Goal: Task Accomplishment & Management: Complete application form

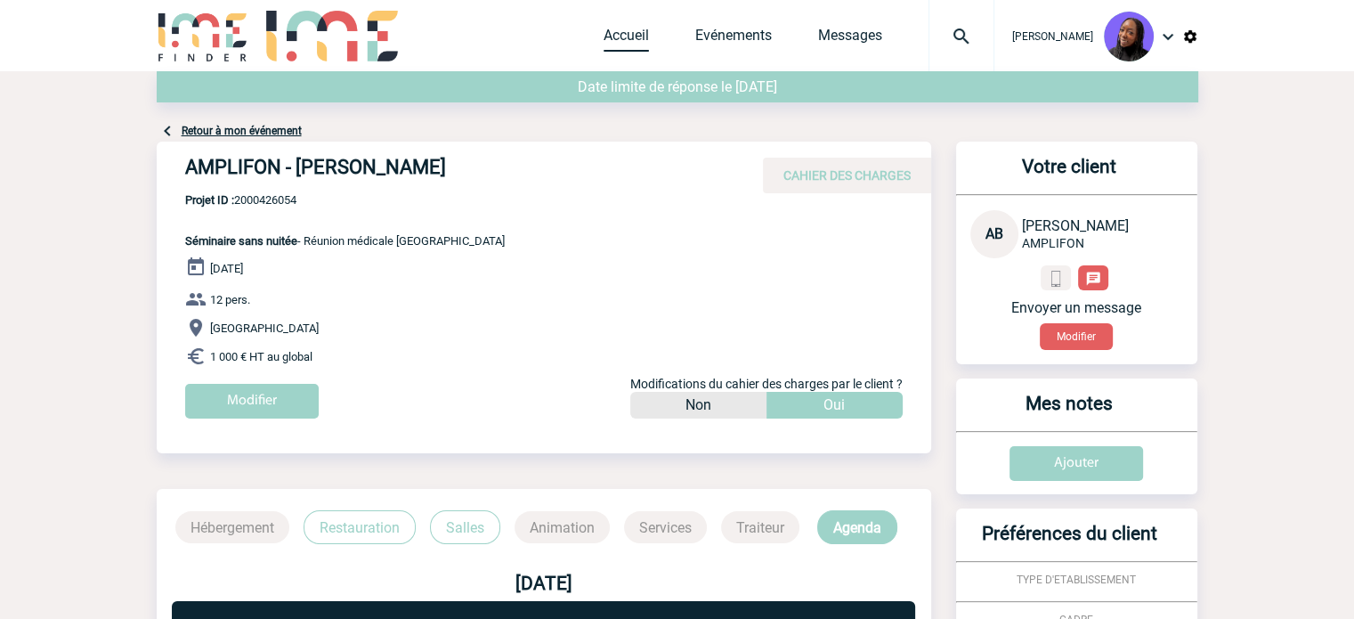
click at [633, 37] on link "Accueil" at bounding box center [626, 39] width 45 height 25
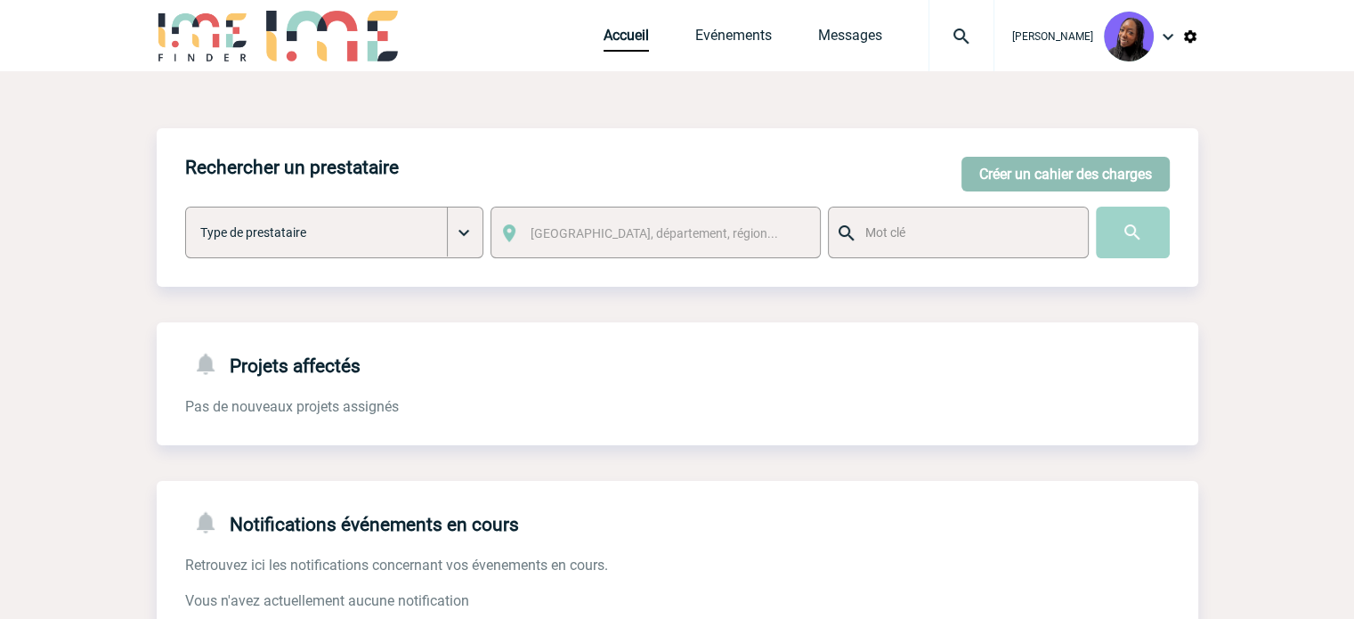
click at [1052, 164] on button "Créer un cahier des charges" at bounding box center [1066, 174] width 208 height 35
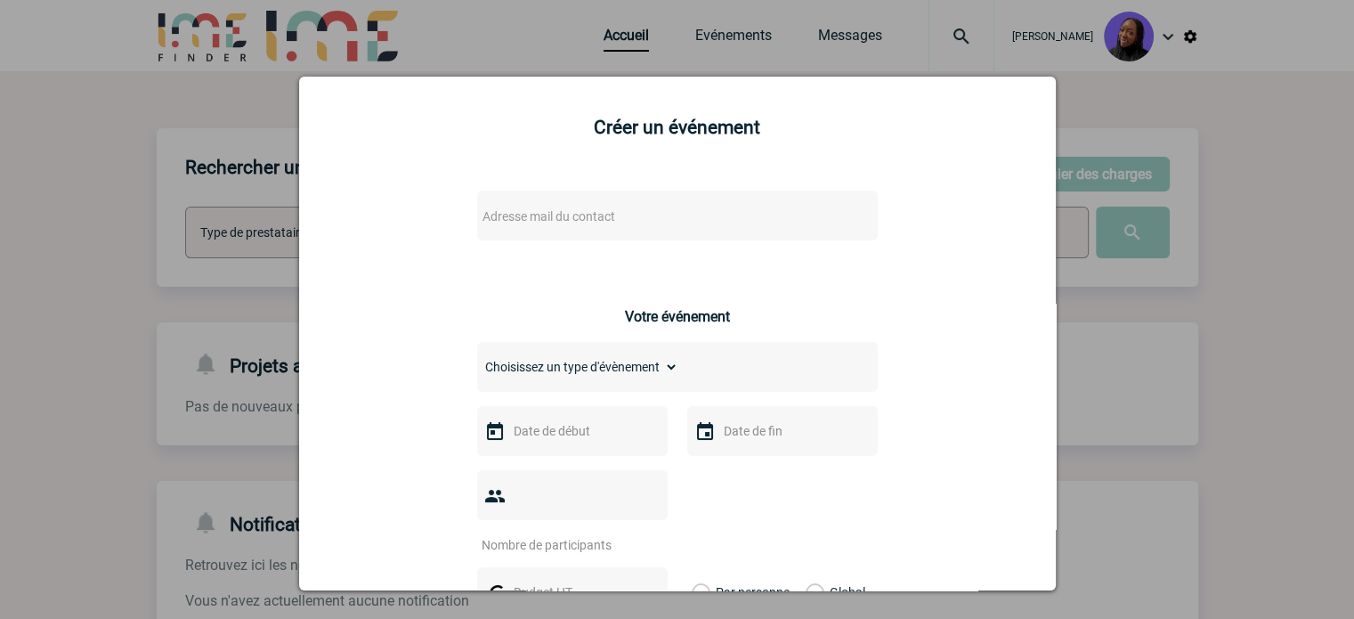
click at [606, 209] on span "Adresse mail du contact" at bounding box center [632, 216] width 312 height 25
drag, startPoint x: 559, startPoint y: 238, endPoint x: 309, endPoint y: 224, distance: 250.6
click at [309, 224] on body "Tabaski THIAM Accueil Evénements 0" at bounding box center [677, 452] width 1354 height 905
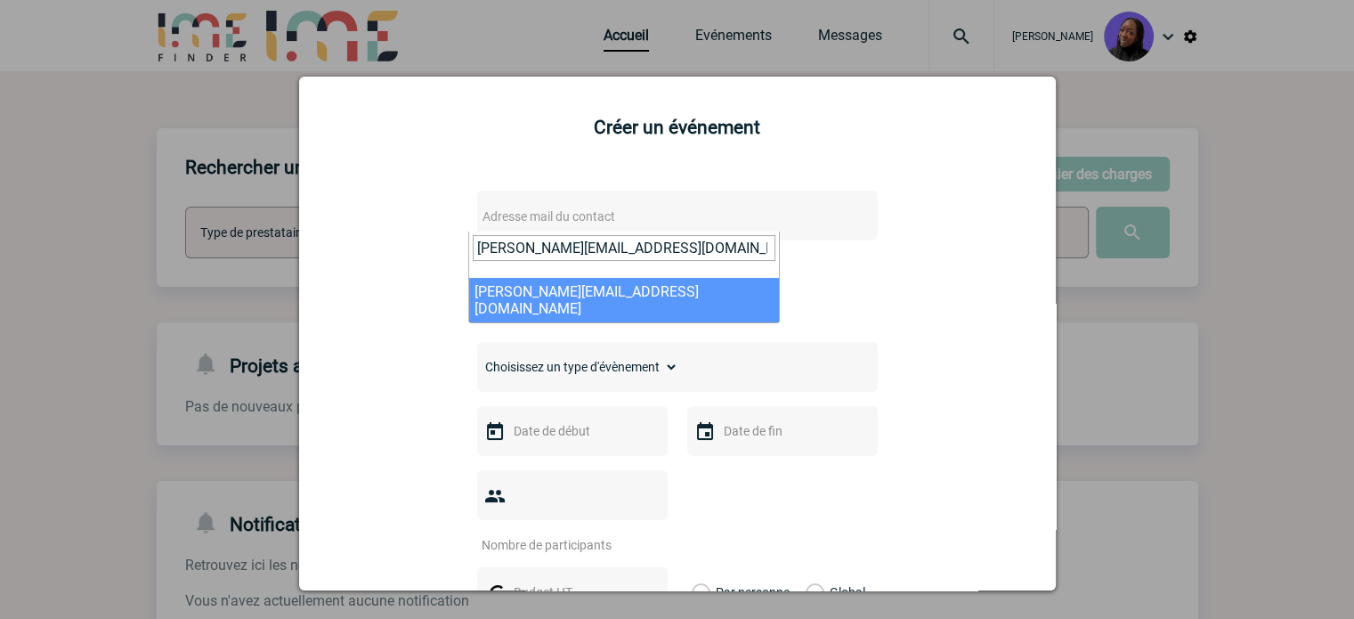
type input "virginie.nguyen@capgemini.com"
select select "112969"
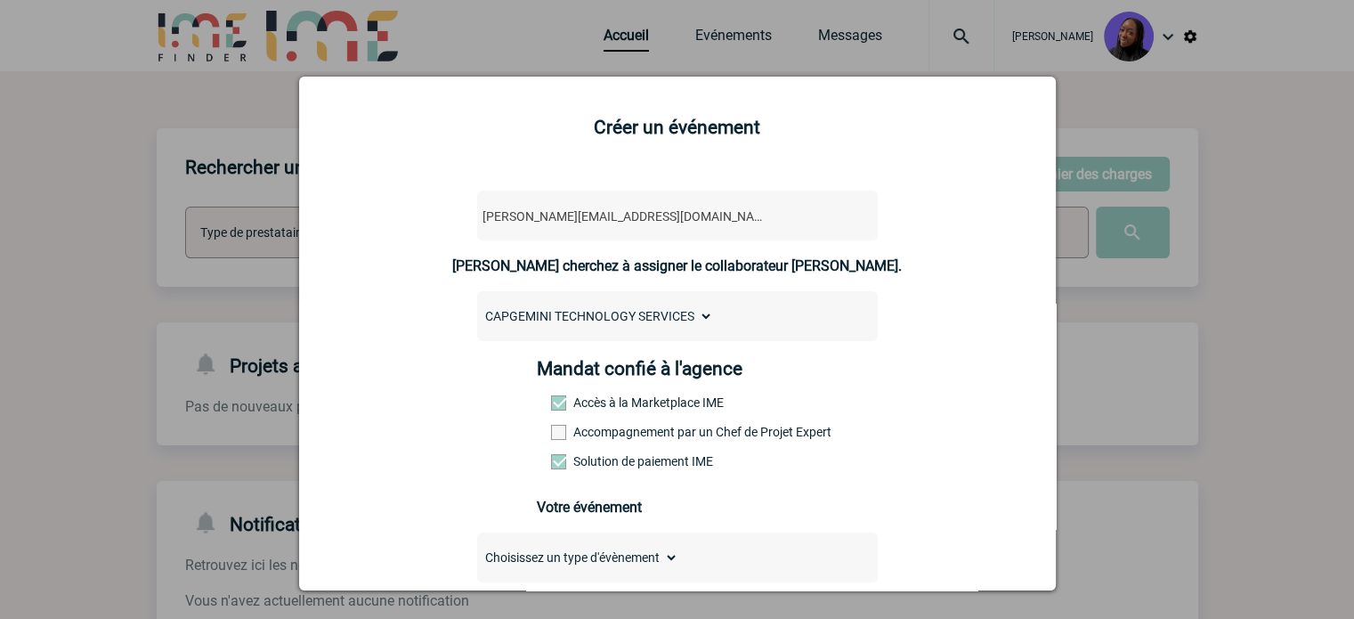
scroll to position [178, 0]
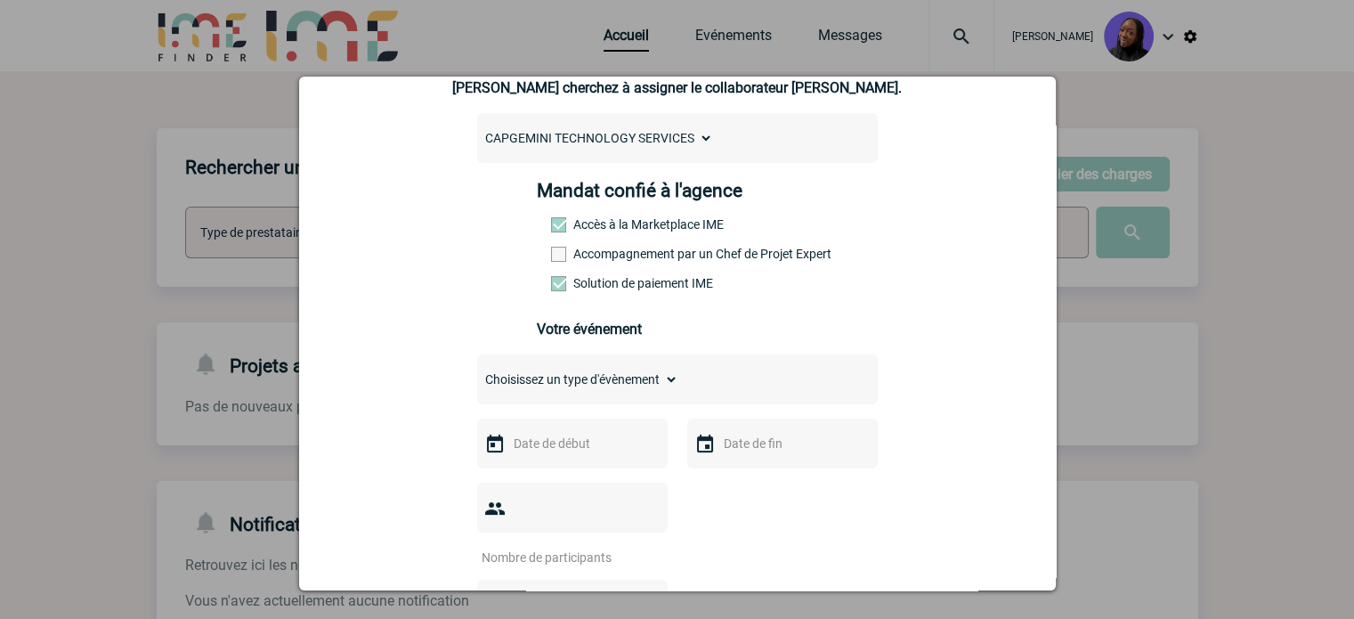
click at [600, 256] on label "Accompagnement par un Chef de Projet Expert" at bounding box center [590, 254] width 78 height 14
click at [0, 0] on input "Accompagnement par un Chef de Projet Expert" at bounding box center [0, 0] width 0 height 0
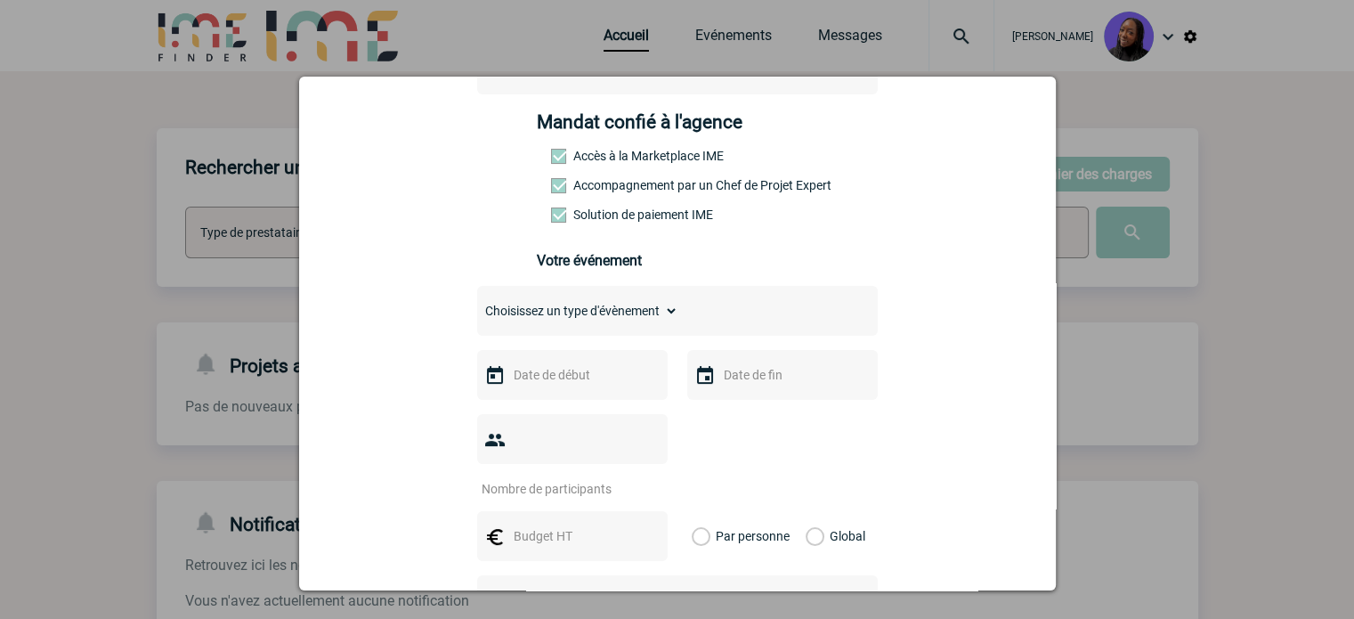
scroll to position [267, 0]
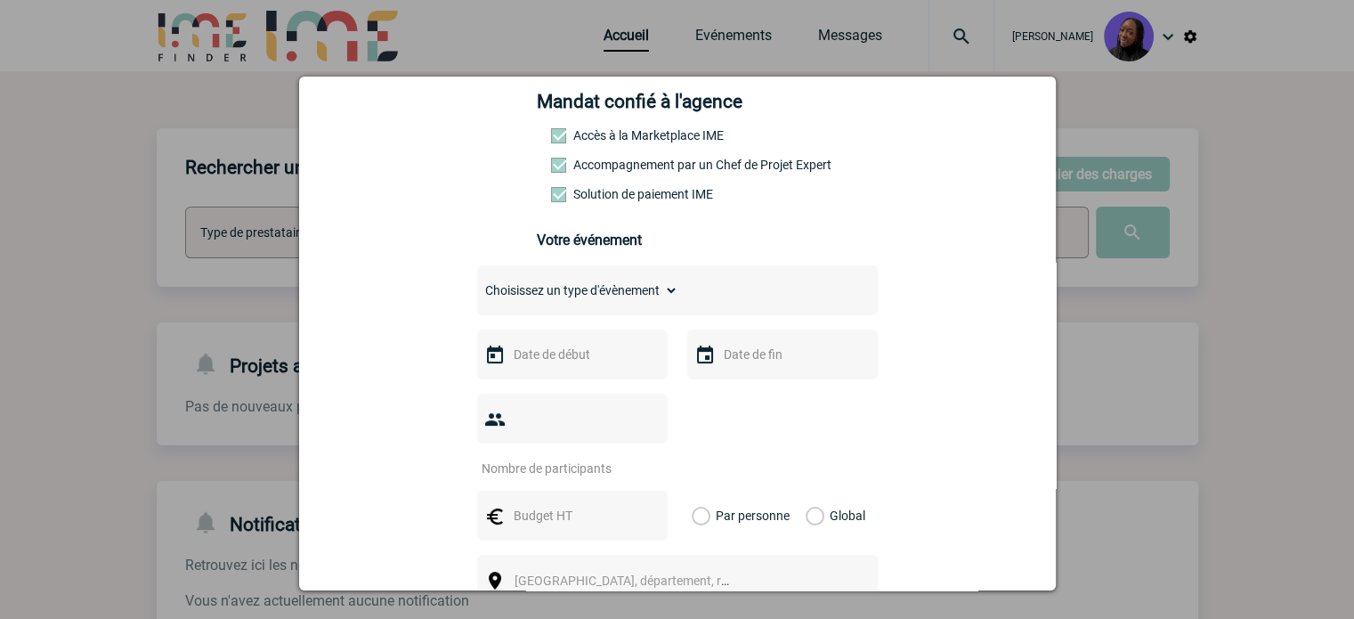
click at [558, 295] on select "Choisissez un type d'évènement Séminaire avec nuitée Séminaire sans nuitée Repa…" at bounding box center [577, 290] width 201 height 25
select select "3"
click at [477, 283] on select "Choisissez un type d'évènement Séminaire avec nuitée Séminaire sans nuitée Repa…" at bounding box center [577, 290] width 201 height 25
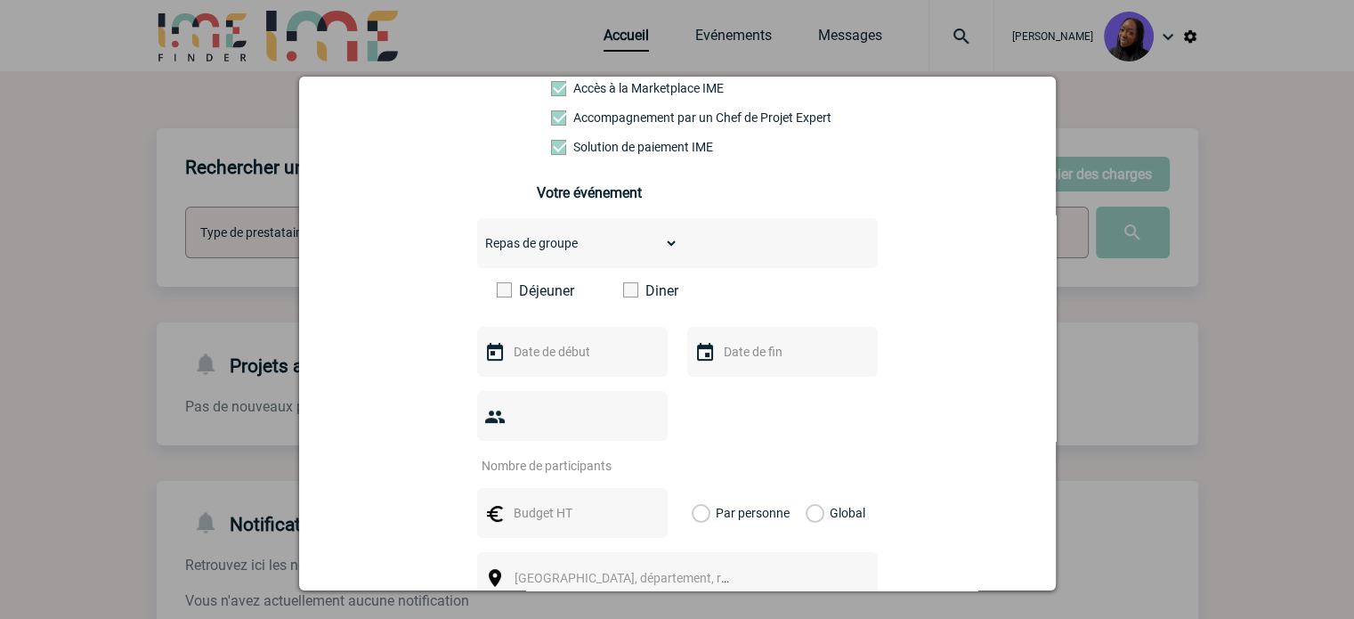
scroll to position [356, 0]
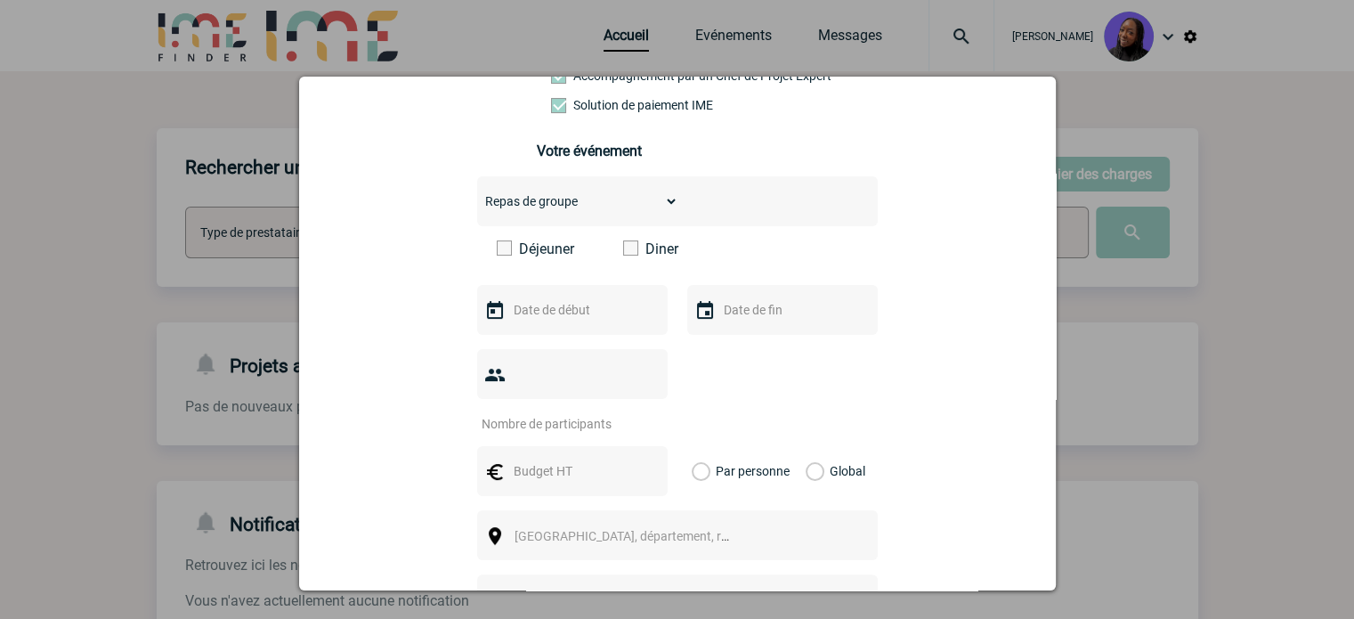
click at [623, 254] on span at bounding box center [630, 247] width 15 height 15
click at [0, 0] on input "Diner" at bounding box center [0, 0] width 0 height 0
click at [557, 309] on input "text" at bounding box center [570, 309] width 123 height 23
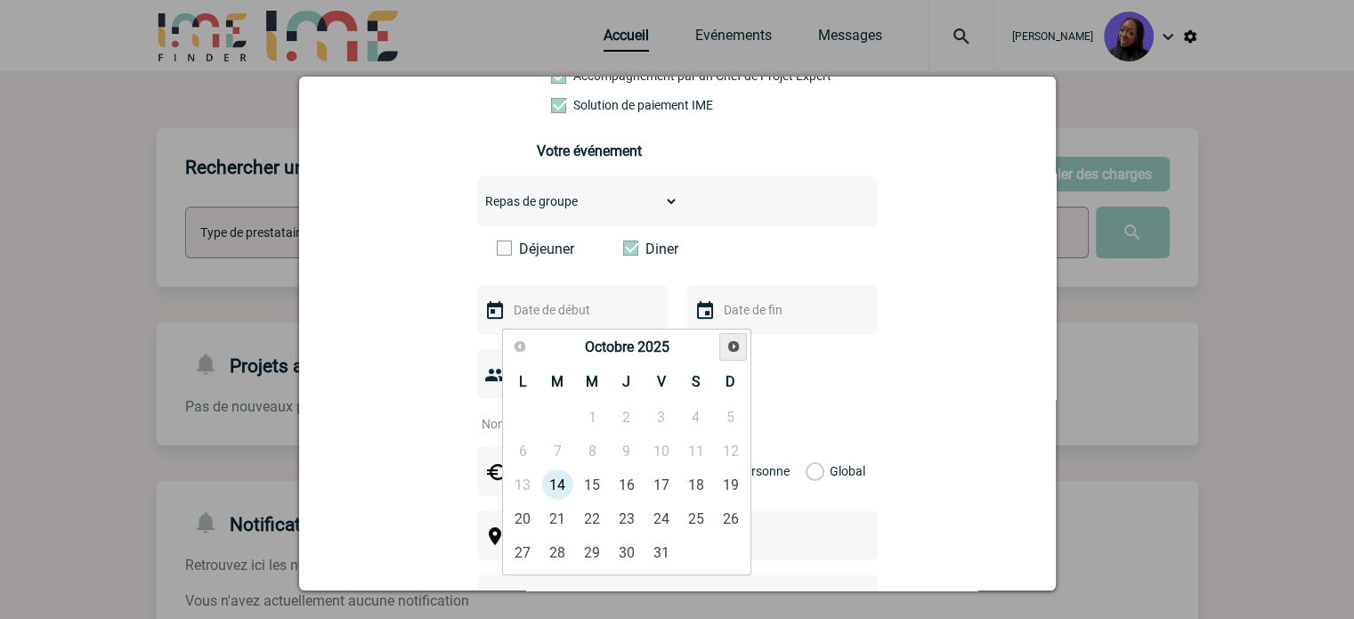
click at [738, 342] on span "Suivant" at bounding box center [734, 346] width 14 height 14
click at [623, 546] on link "27" at bounding box center [626, 552] width 33 height 32
type input "27-11-2025"
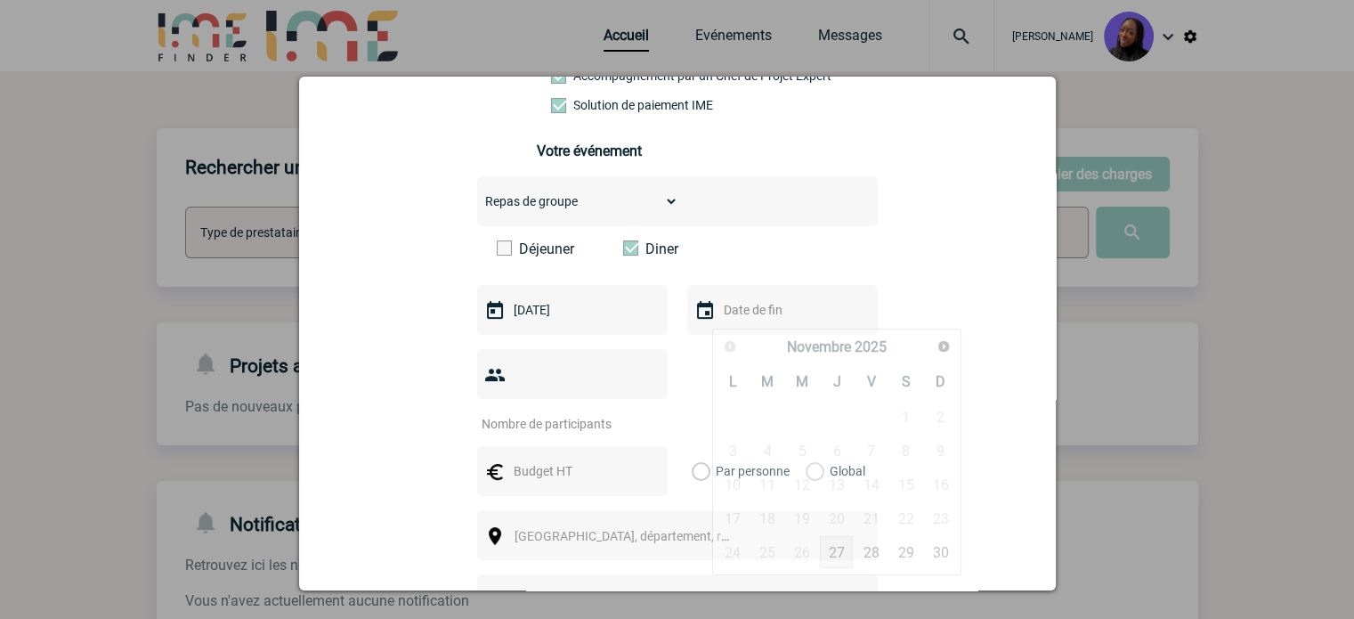
click at [773, 314] on input "text" at bounding box center [781, 309] width 123 height 23
click at [830, 553] on link "27" at bounding box center [836, 552] width 33 height 32
type input "27-11-2025"
click at [619, 412] on input "number" at bounding box center [560, 423] width 167 height 23
type input "70"
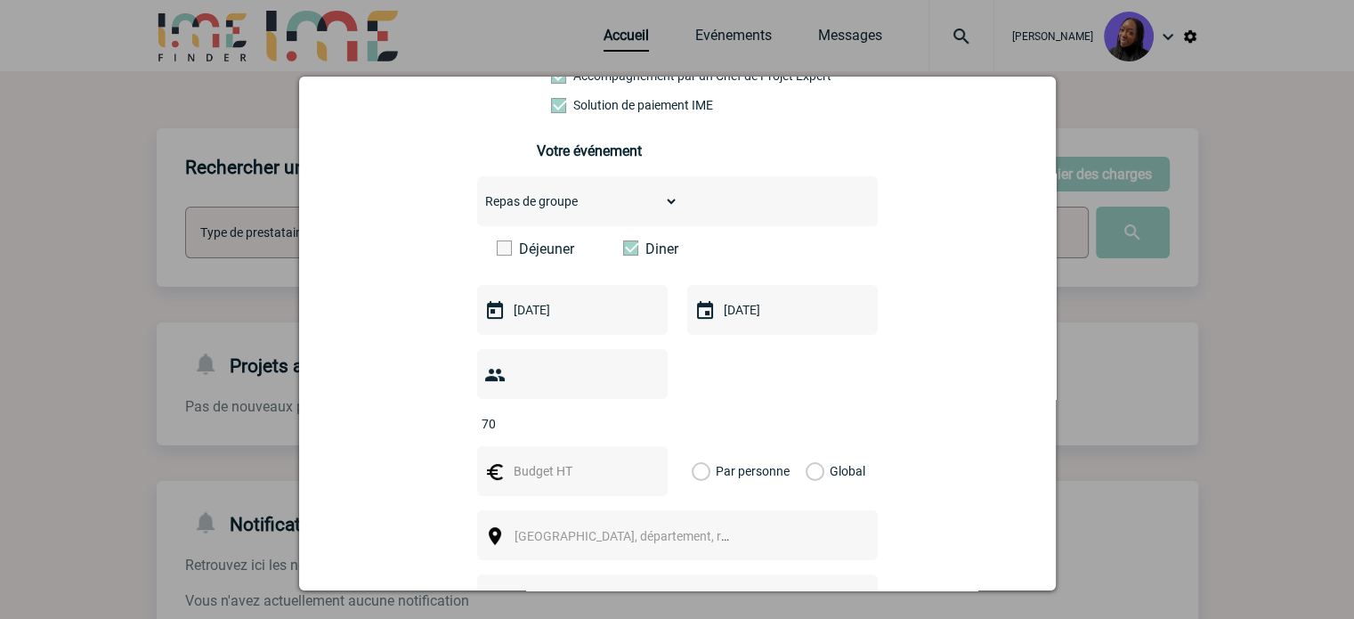
click at [547, 459] on input "text" at bounding box center [570, 470] width 123 height 23
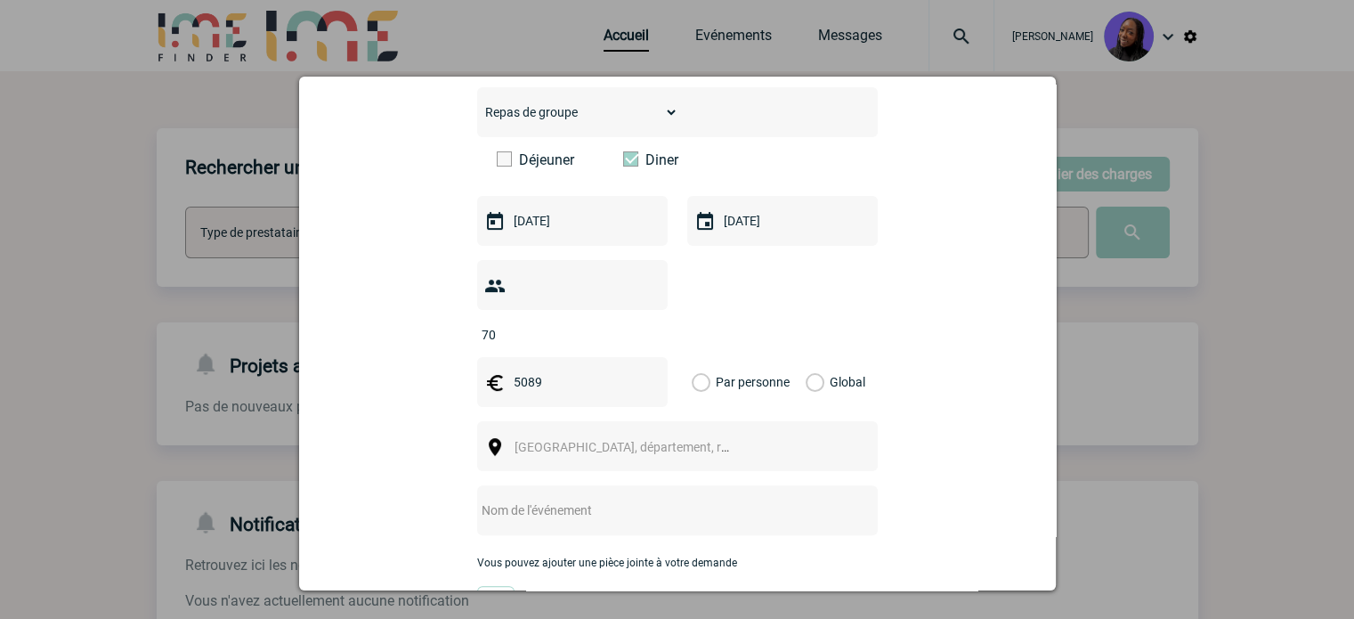
type input "5089"
click at [808, 357] on label "Global" at bounding box center [812, 382] width 12 height 50
click at [0, 0] on input "Global" at bounding box center [0, 0] width 0 height 0
click at [547, 440] on span "Ville, département, région..." at bounding box center [639, 447] width 248 height 14
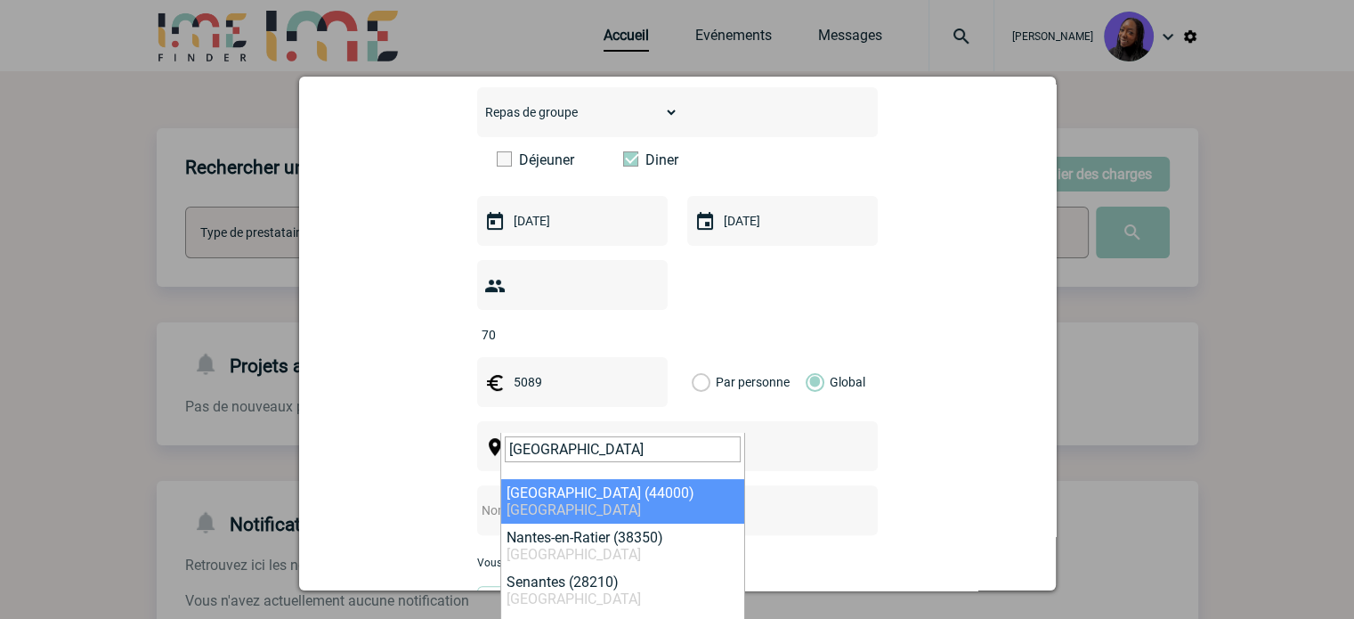
type input "Nantes"
select select "5250"
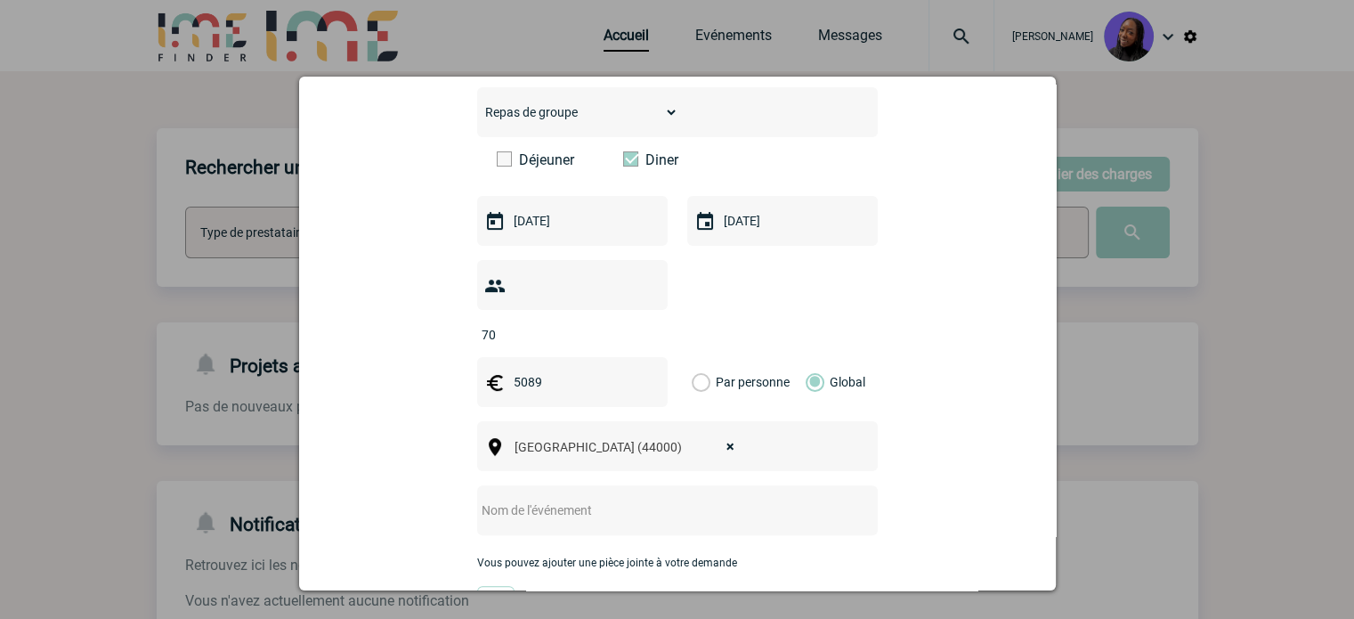
click at [530, 499] on input "text" at bounding box center [654, 510] width 354 height 23
click at [588, 499] on input "Centralisation -" at bounding box center [654, 510] width 354 height 23
paste input "CDS Distribution-transporteur"
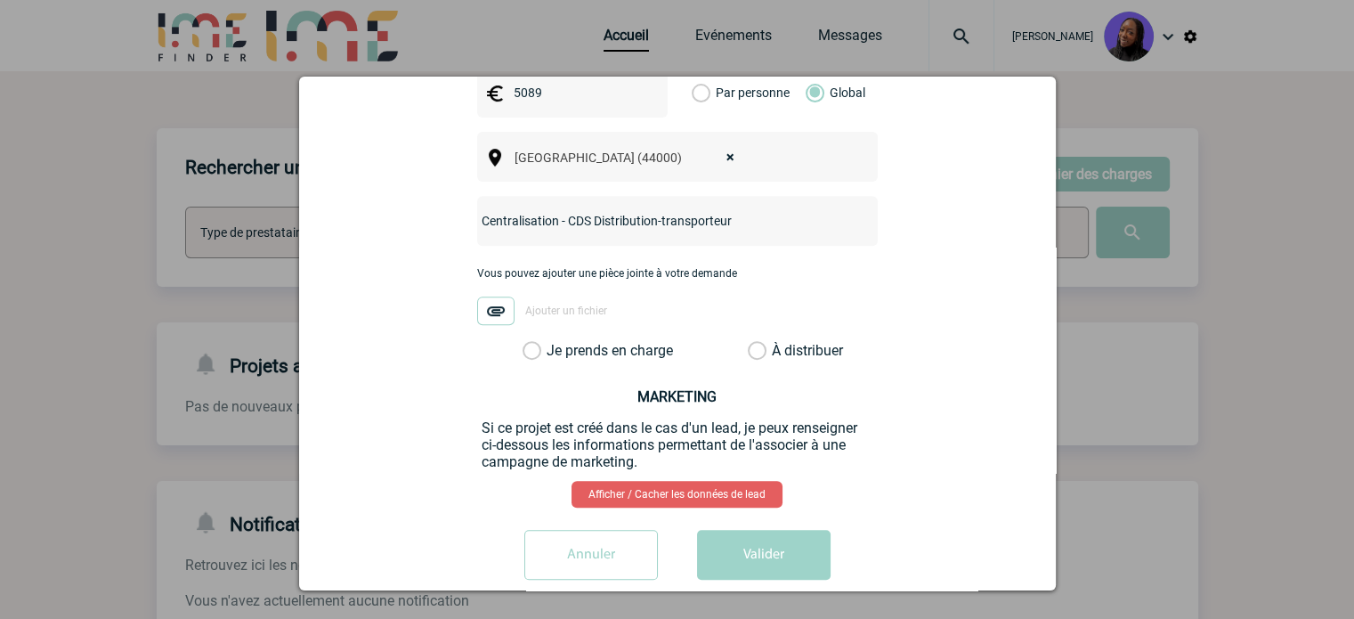
scroll to position [737, 0]
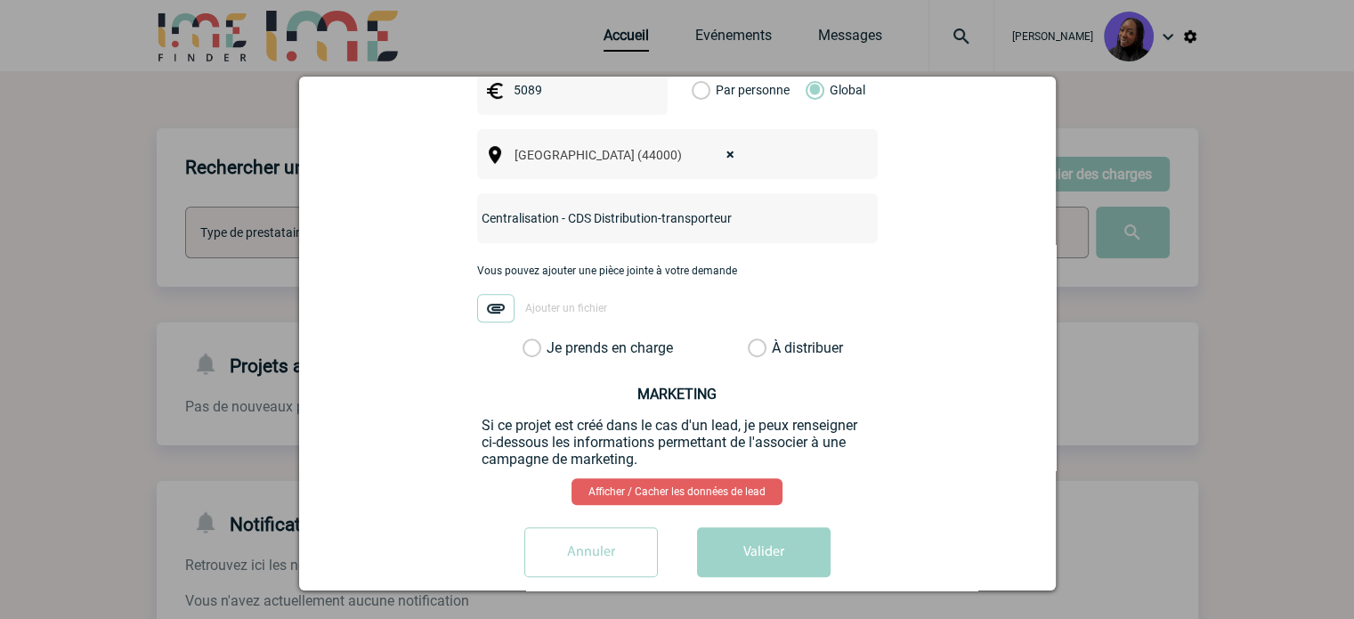
type input "Centralisation - CDS Distribution-transporteur"
click at [524, 339] on label "Je prends en charge" at bounding box center [538, 348] width 30 height 18
click at [0, 0] on input "Je prends en charge" at bounding box center [0, 0] width 0 height 0
click at [760, 533] on button "Valider" at bounding box center [764, 552] width 134 height 50
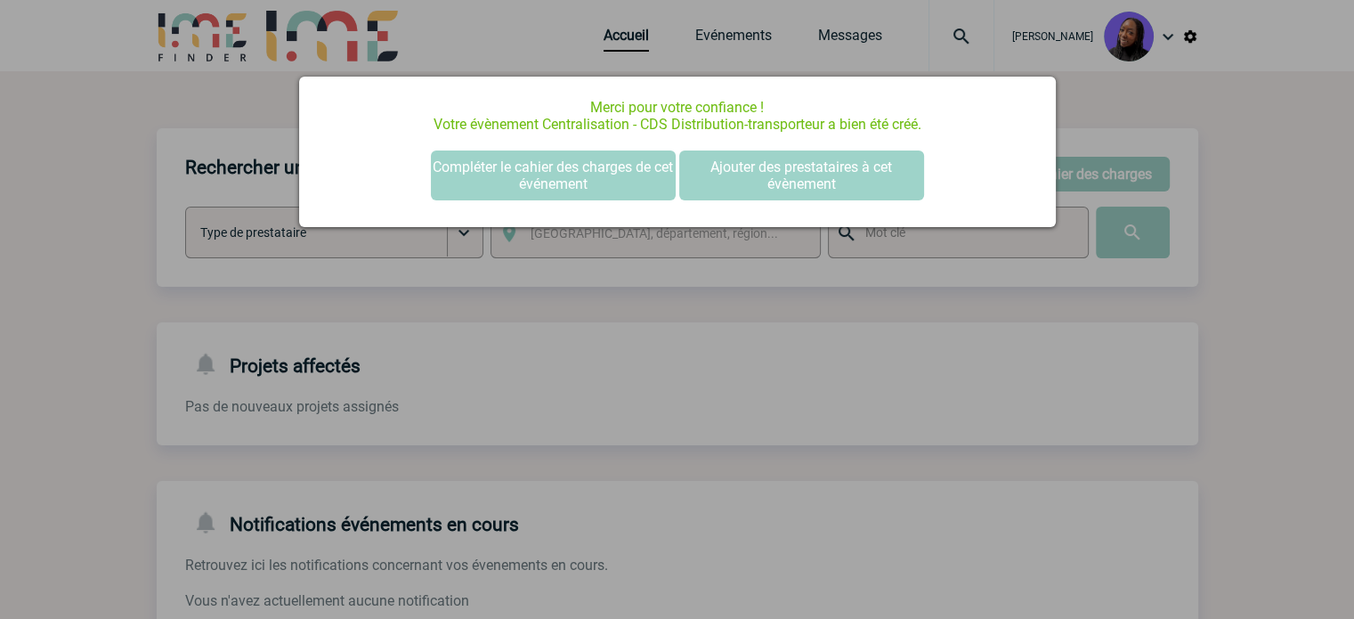
scroll to position [0, 0]
click at [524, 185] on button "Compléter le cahier des charges de cet événement" at bounding box center [553, 175] width 245 height 50
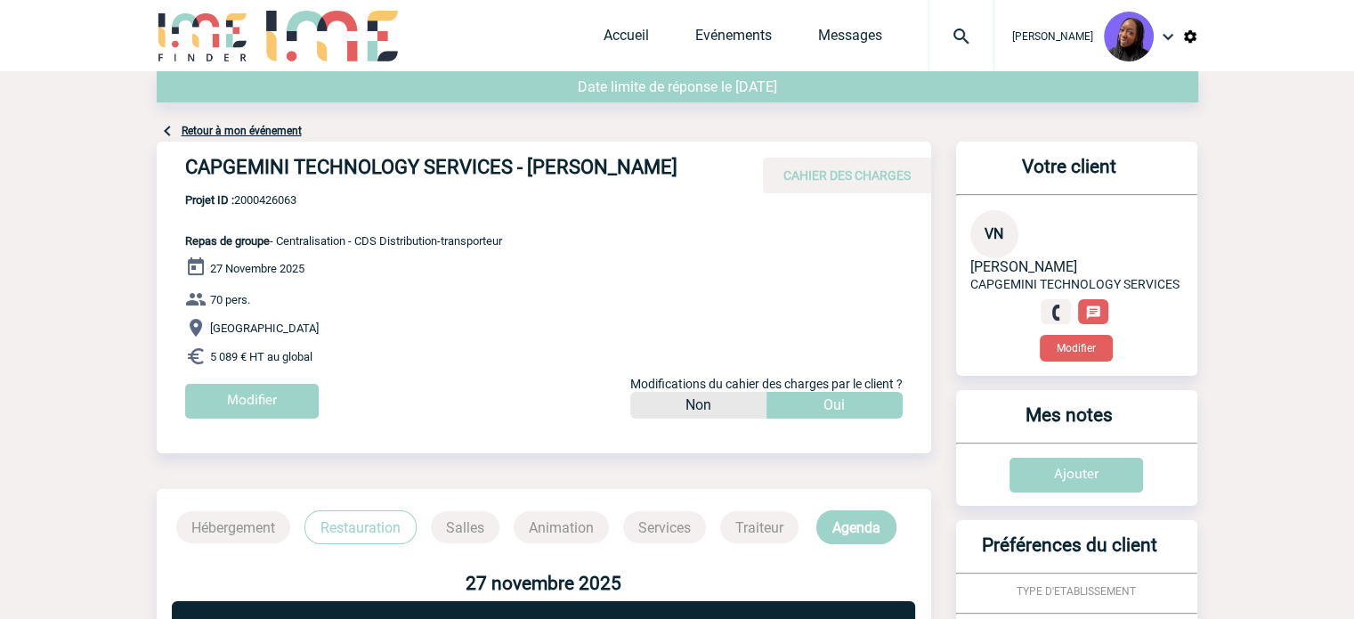
click at [386, 170] on h4 "CAPGEMINI TECHNOLOGY SERVICES - Virginie NGUYEN" at bounding box center [452, 171] width 534 height 30
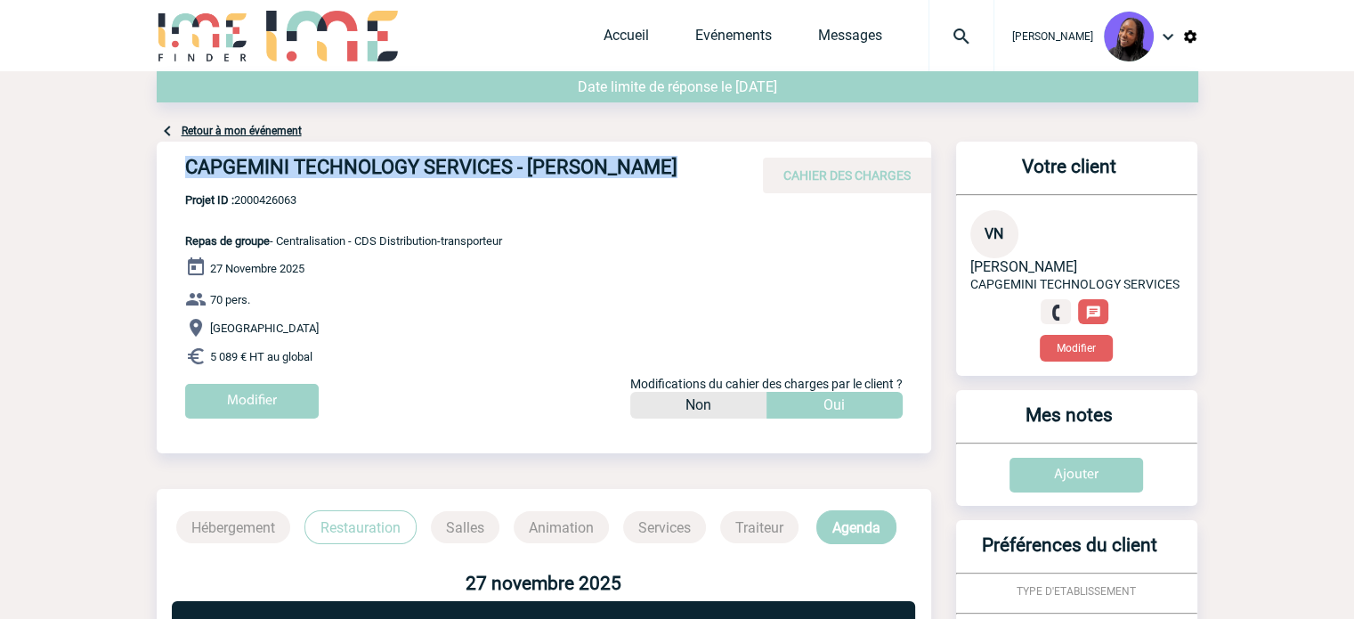
click at [386, 170] on h4 "CAPGEMINI TECHNOLOGY SERVICES - Virginie NGUYEN" at bounding box center [452, 171] width 534 height 30
copy div "CAPGEMINI TECHNOLOGY SERVICES - Virginie NGUYEN"
click at [248, 191] on div "CAPGEMINI TECHNOLOGY SERVICES - Virginie NGUYEN CAHIER DES CHARGES" at bounding box center [544, 168] width 775 height 52
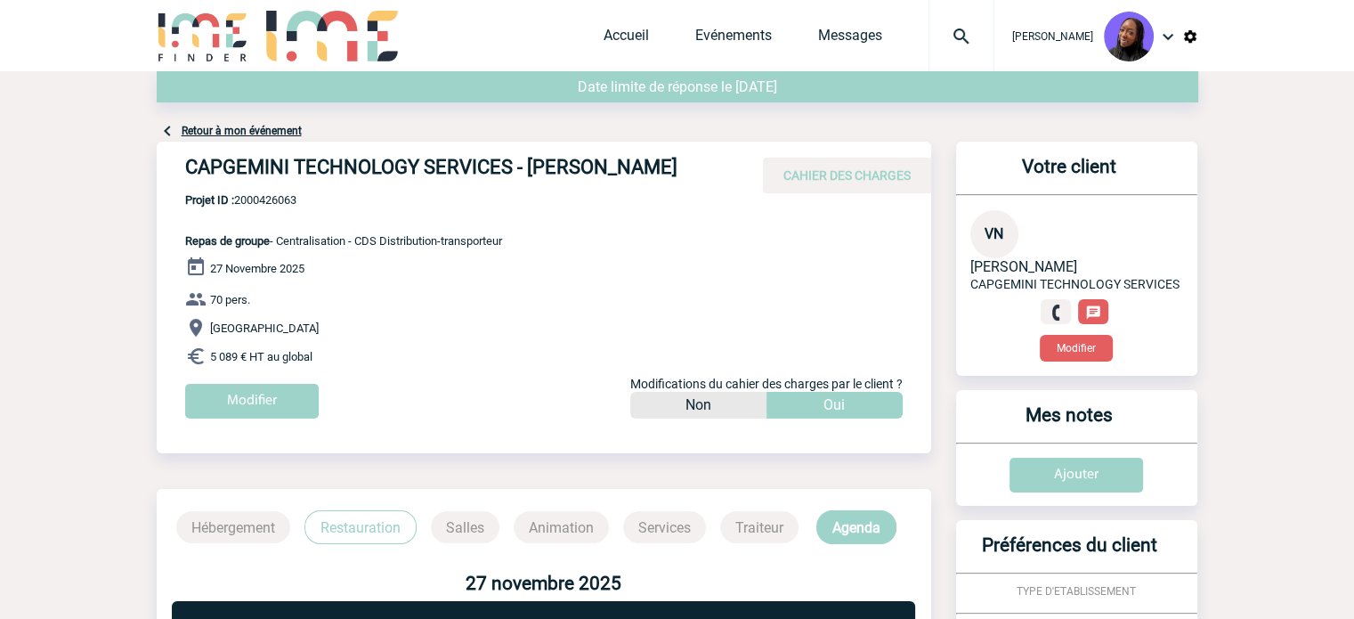
click at [249, 195] on span "Projet ID : 2000426063" at bounding box center [343, 199] width 317 height 13
copy span "2000426063"
drag, startPoint x: 257, startPoint y: 342, endPoint x: 168, endPoint y: 245, distance: 131.7
click at [168, 245] on div "CAPGEMINI TECHNOLOGY SERVICES - Virginie NGUYEN CAHIER DES CHARGES CAPGEMINI TE…" at bounding box center [544, 287] width 775 height 290
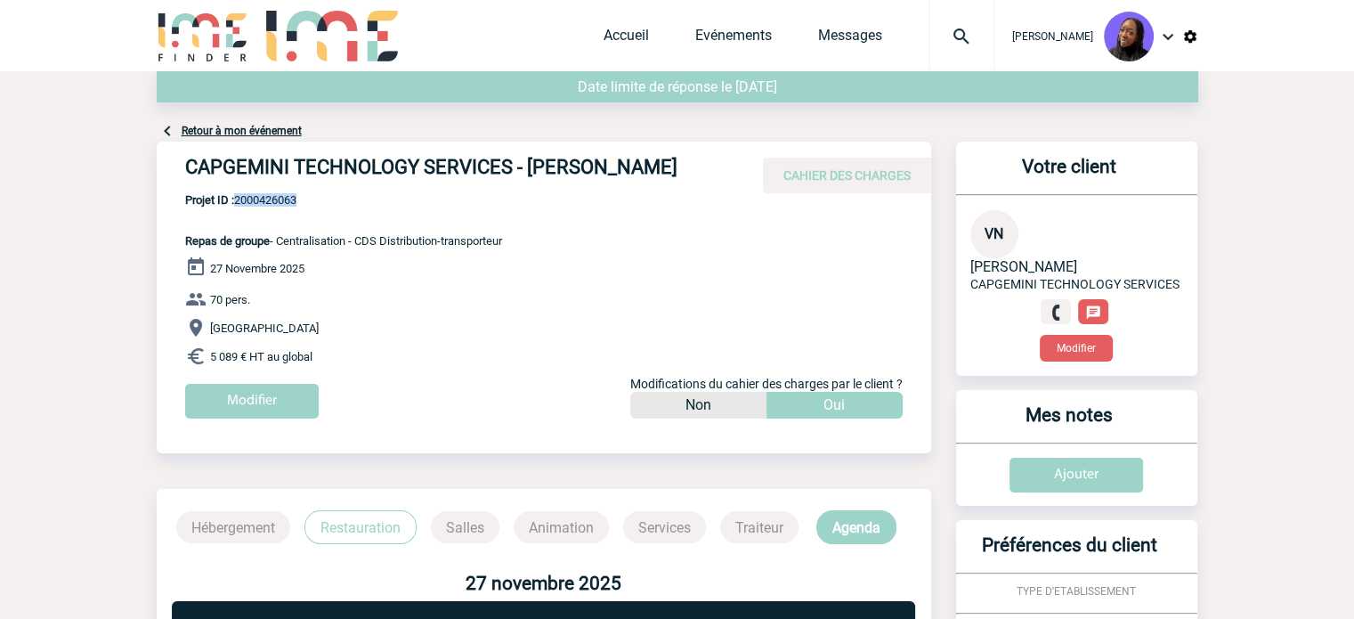
copy div "Repas de groupe - Centralisation - CDS Distribution-transporteur 27 Novembre 20…"
